Goal: Check status: Check status

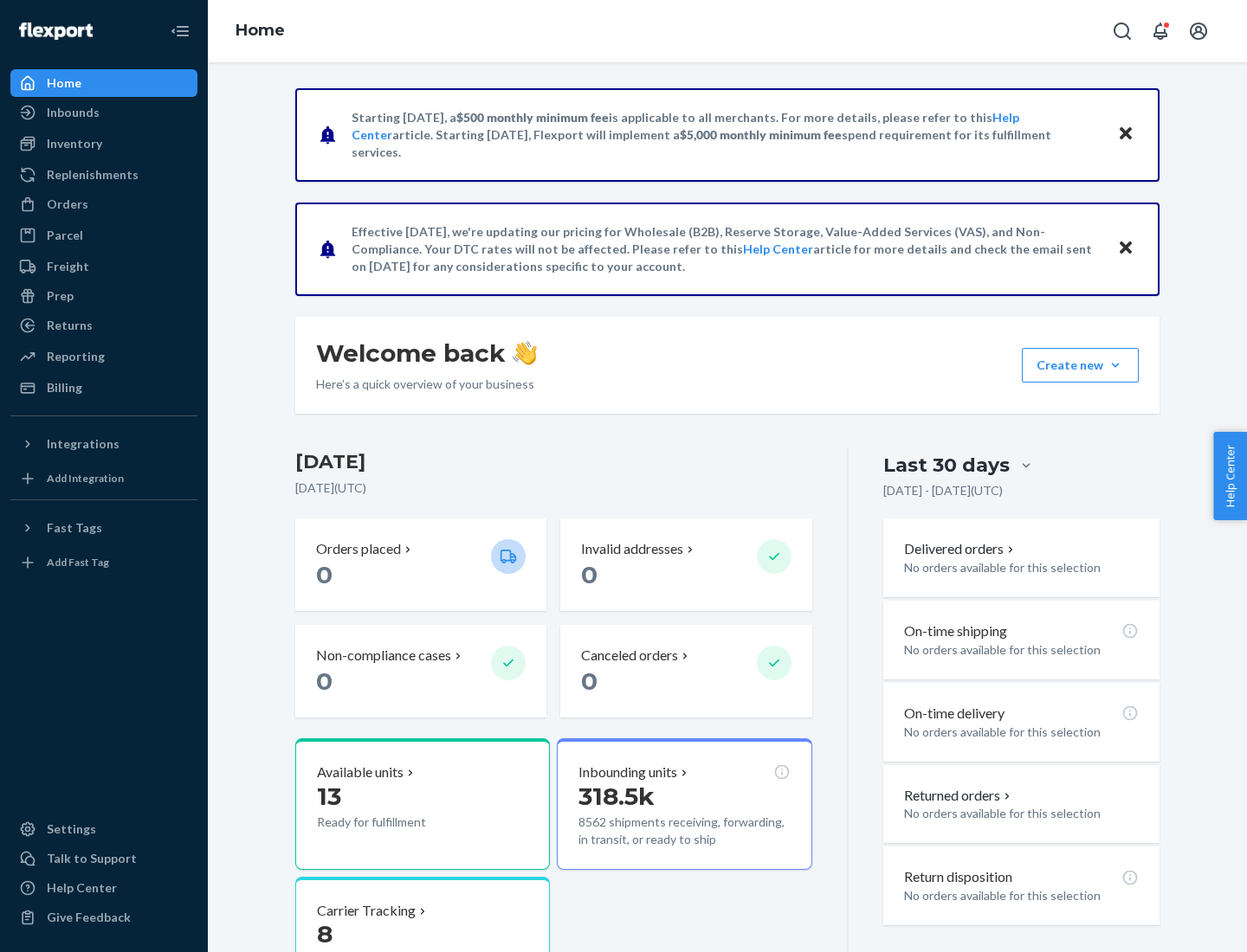
click at [1115, 365] on button "Create new Create new inbound Create new order Create new product" at bounding box center [1079, 364] width 117 height 34
click at [72, 113] on div "Inbounds" at bounding box center [73, 113] width 53 height 18
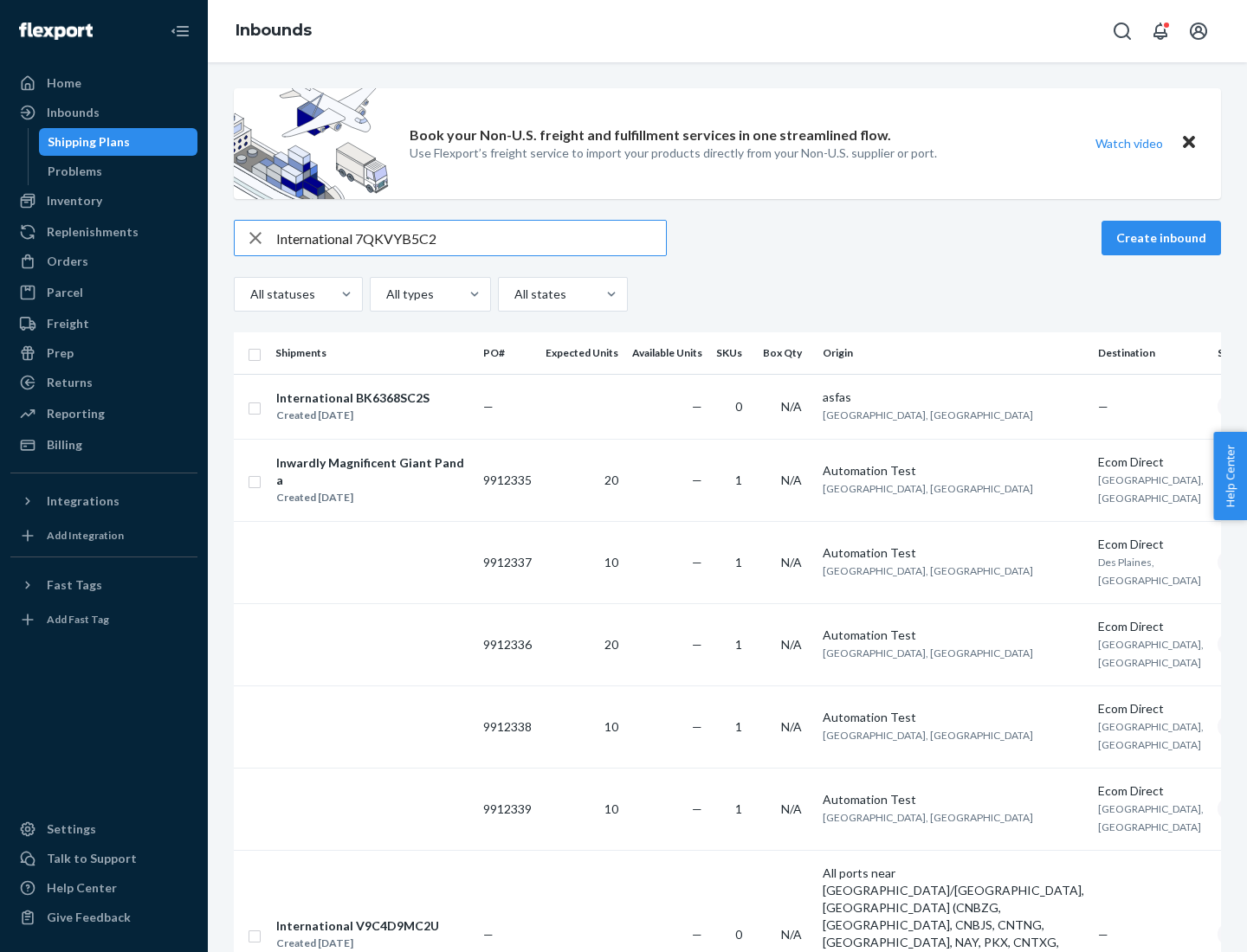
type input "International 7QKVYB5C29"
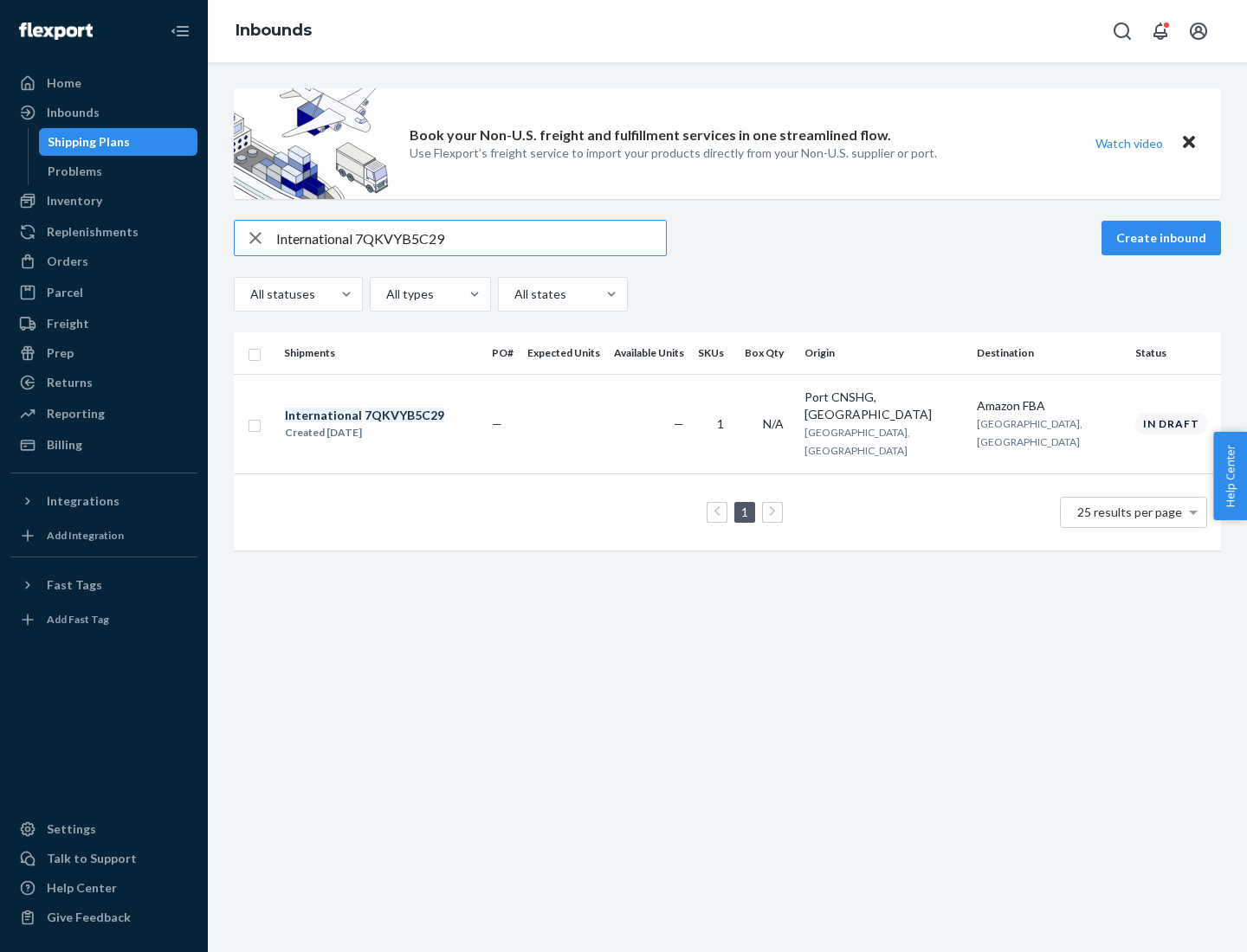
click at [394, 424] on div "Created [DATE]" at bounding box center [364, 433] width 160 height 18
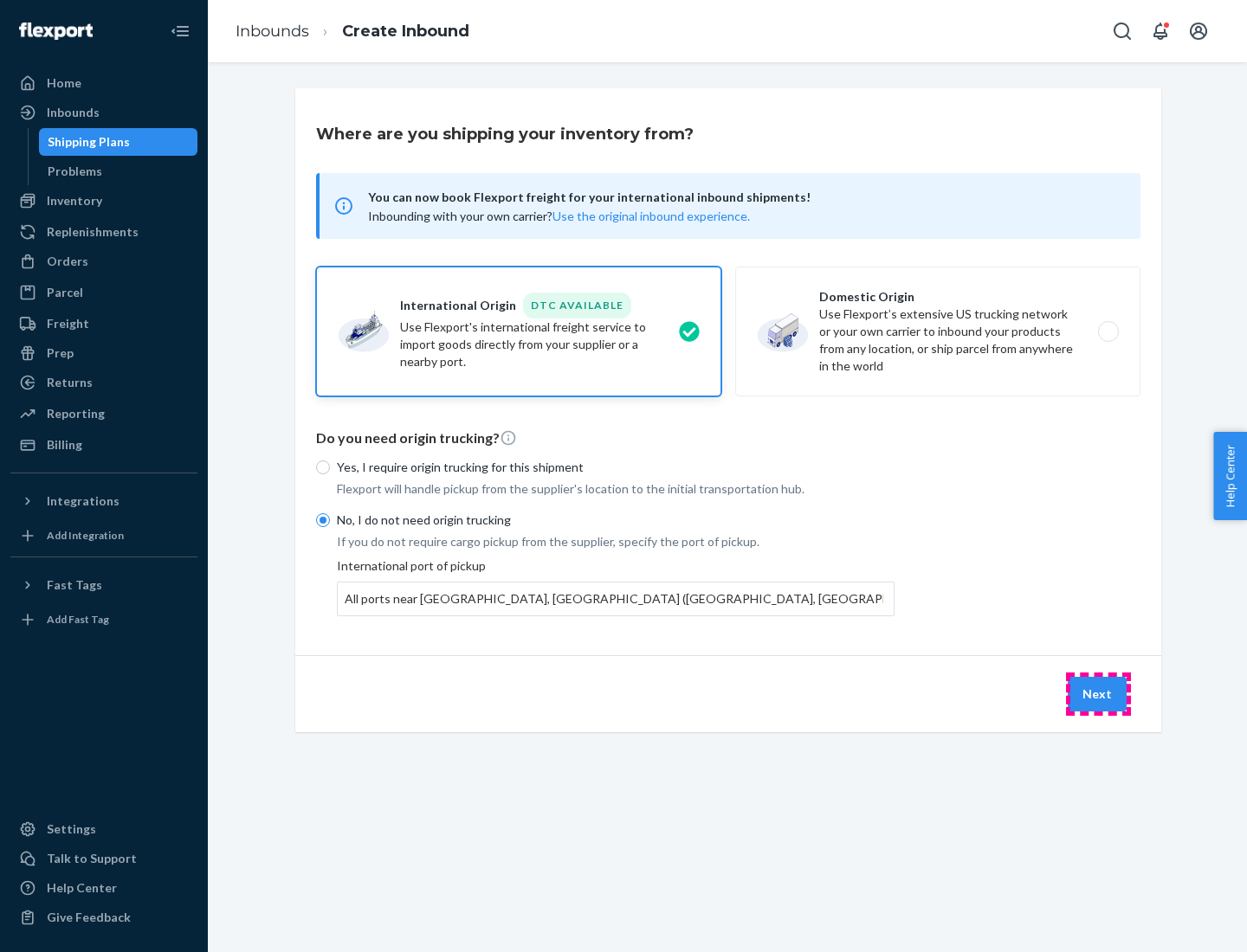
click at [1098, 693] on button "Next" at bounding box center [1097, 693] width 59 height 34
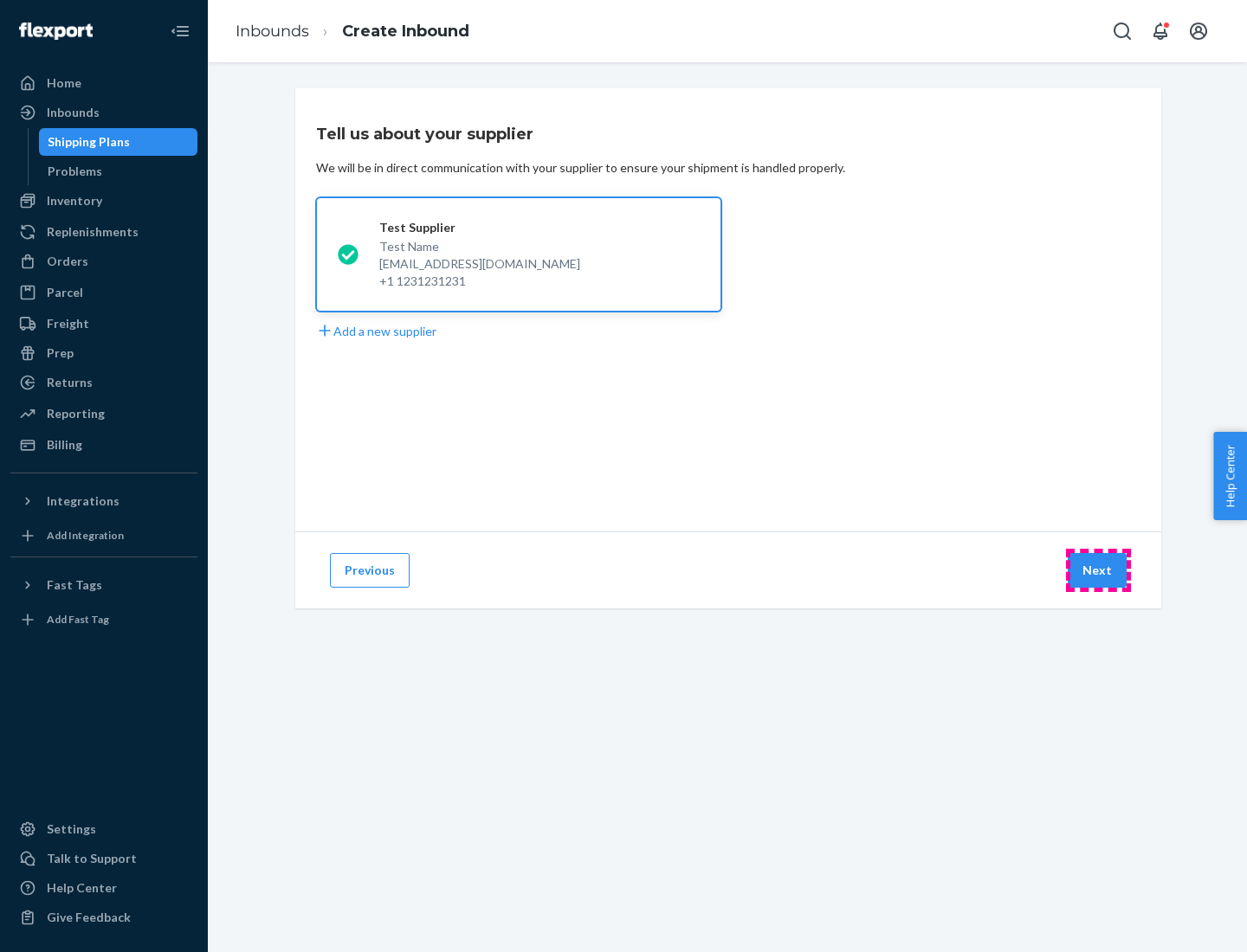
click at [1098, 571] on button "Next" at bounding box center [1097, 570] width 59 height 34
